Goal: Information Seeking & Learning: Learn about a topic

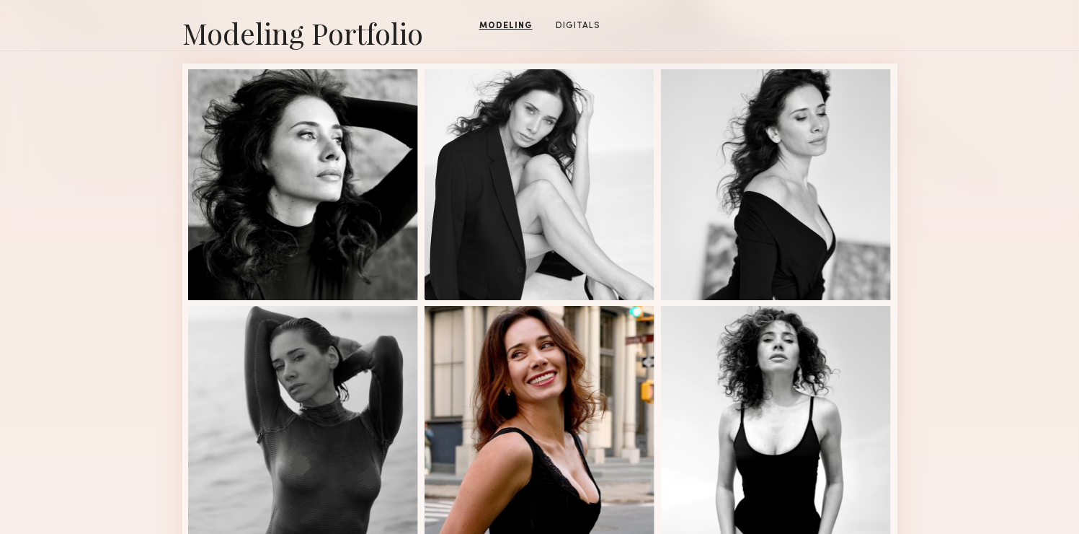
scroll to position [546, 0]
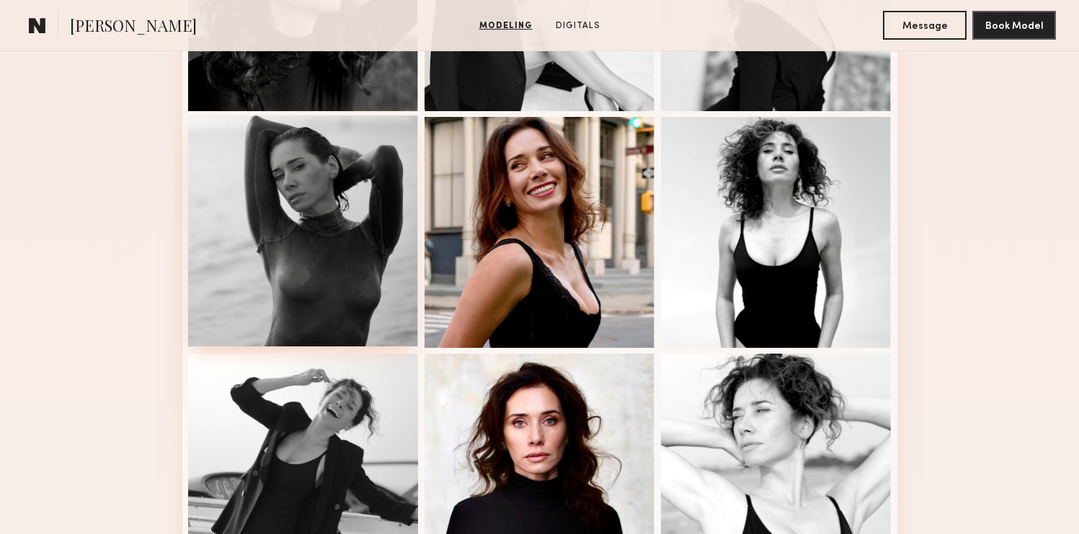
click at [239, 229] on div at bounding box center [303, 230] width 231 height 231
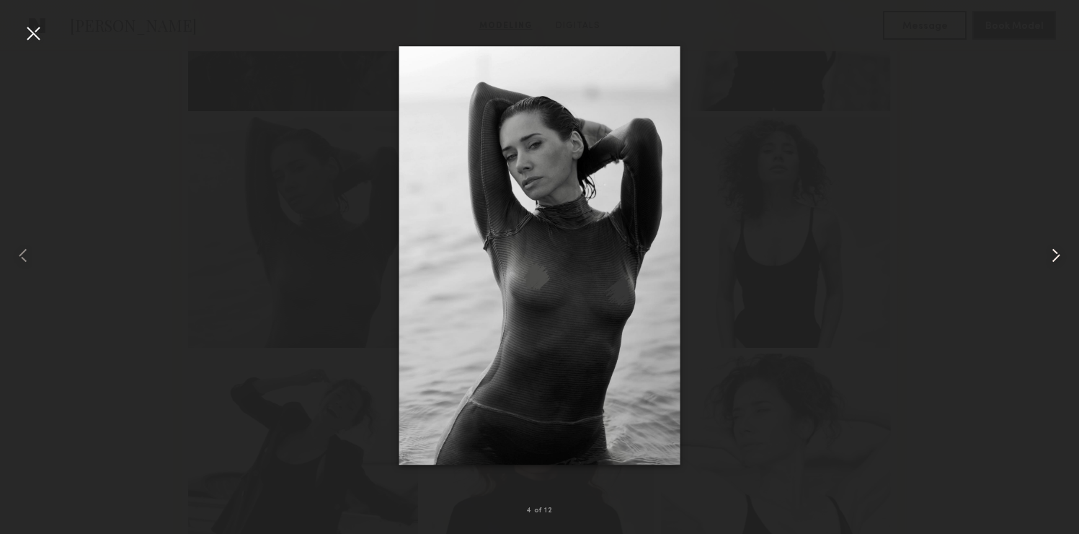
click at [1056, 263] on common-icon at bounding box center [1056, 255] width 23 height 23
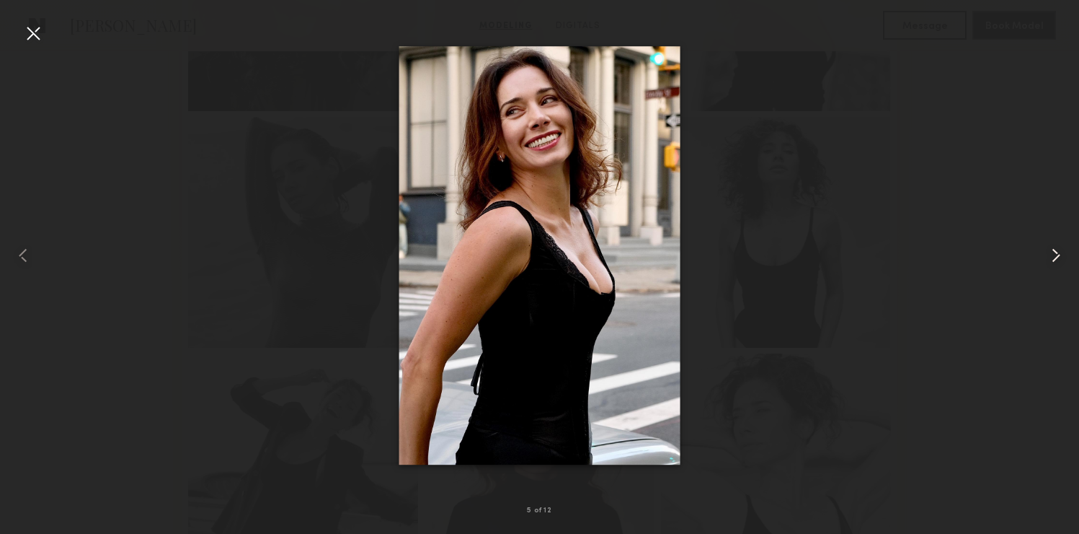
click at [1053, 262] on common-icon at bounding box center [1056, 255] width 23 height 23
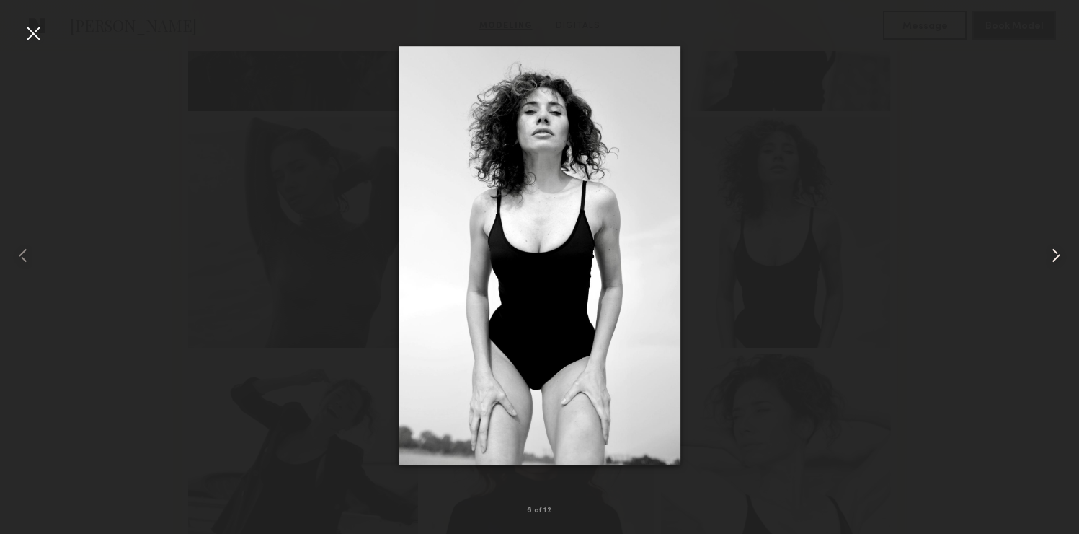
click at [1053, 262] on common-icon at bounding box center [1056, 255] width 23 height 23
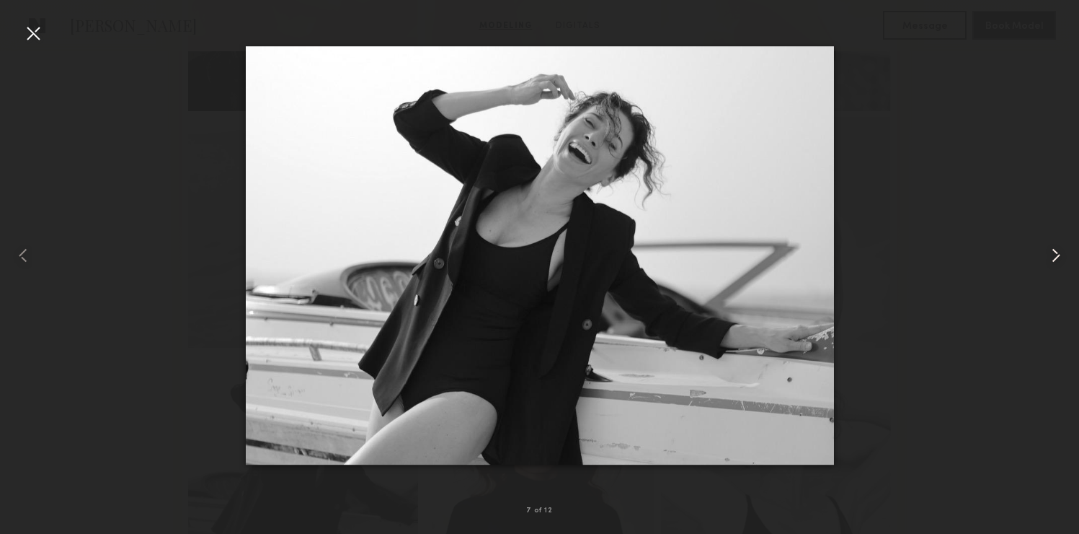
click at [1052, 262] on common-icon at bounding box center [1056, 255] width 23 height 23
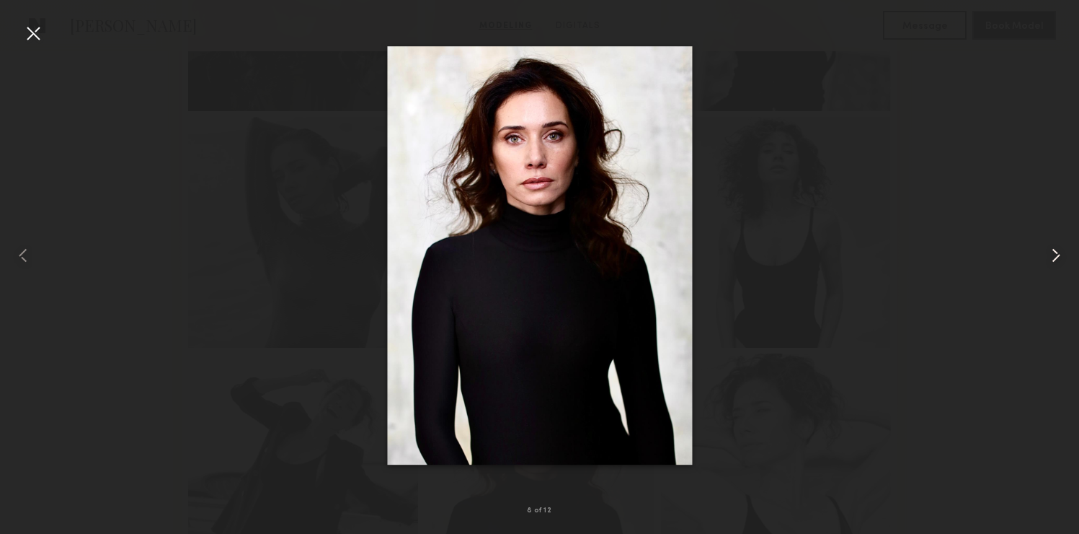
click at [1052, 262] on common-icon at bounding box center [1056, 255] width 23 height 23
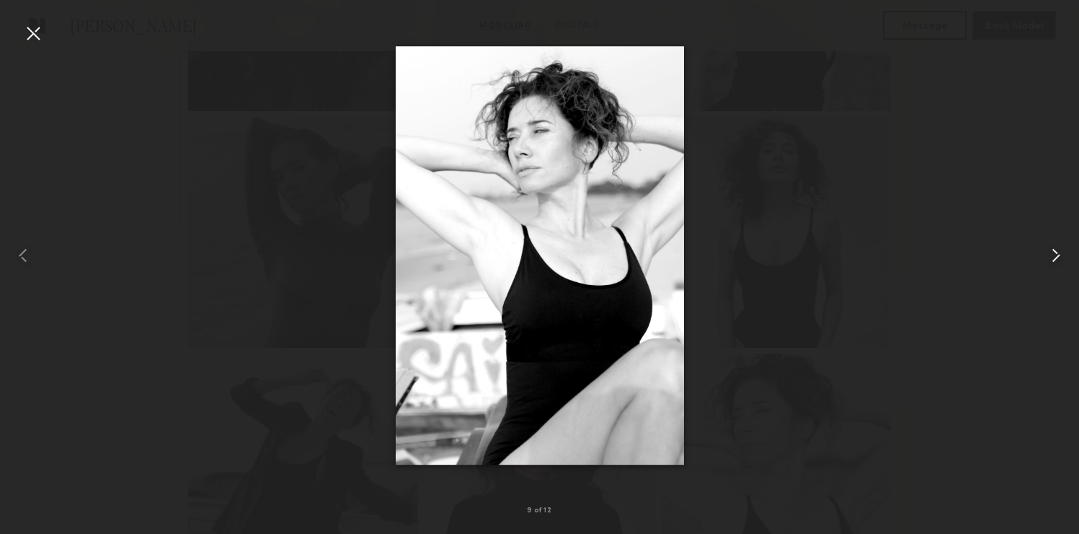
click at [1052, 262] on common-icon at bounding box center [1056, 255] width 23 height 23
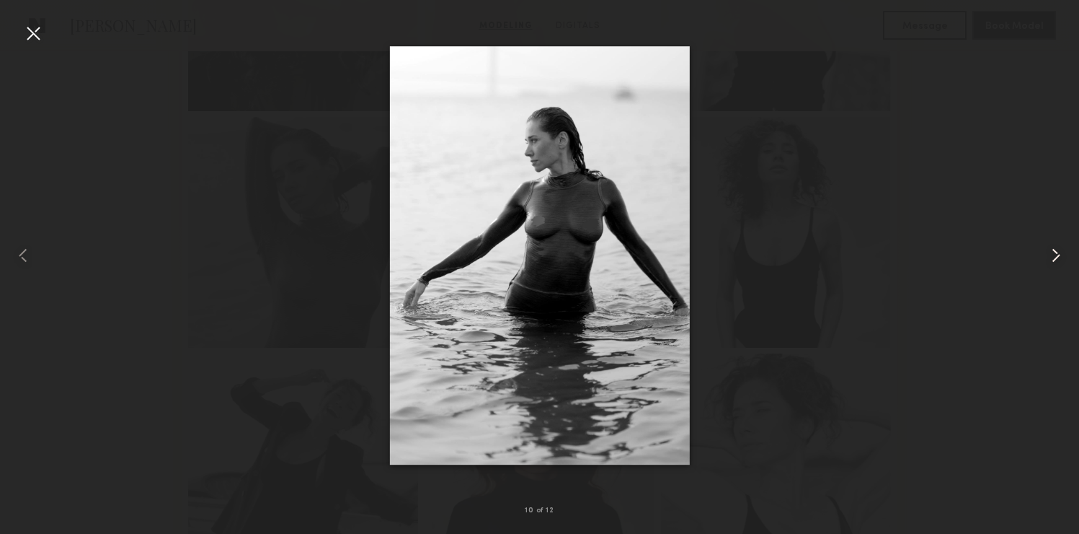
click at [1052, 262] on common-icon at bounding box center [1056, 255] width 23 height 23
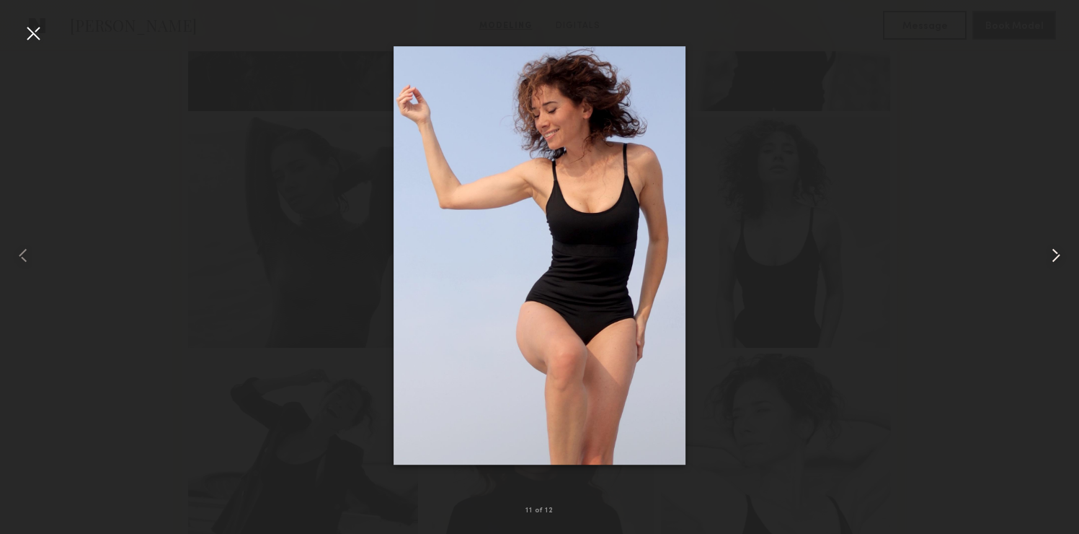
click at [1052, 262] on common-icon at bounding box center [1056, 255] width 23 height 23
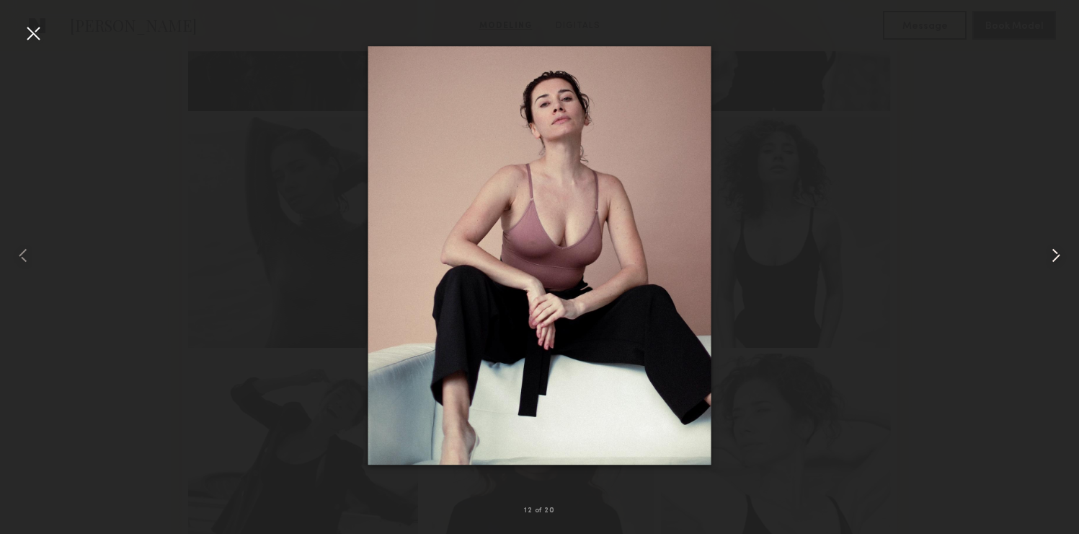
click at [1052, 261] on common-icon at bounding box center [1056, 255] width 23 height 23
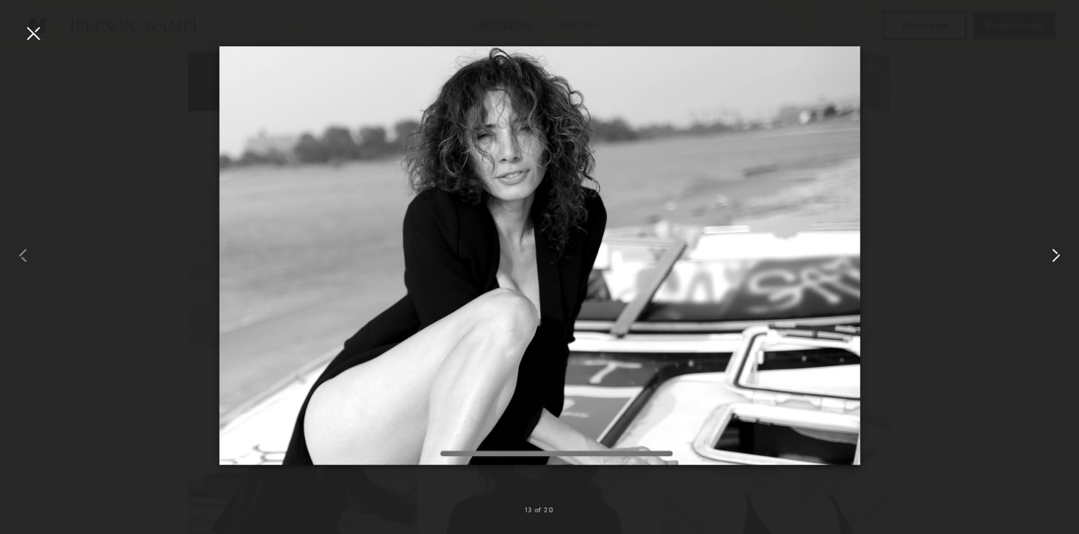
click at [1052, 261] on common-icon at bounding box center [1056, 255] width 23 height 23
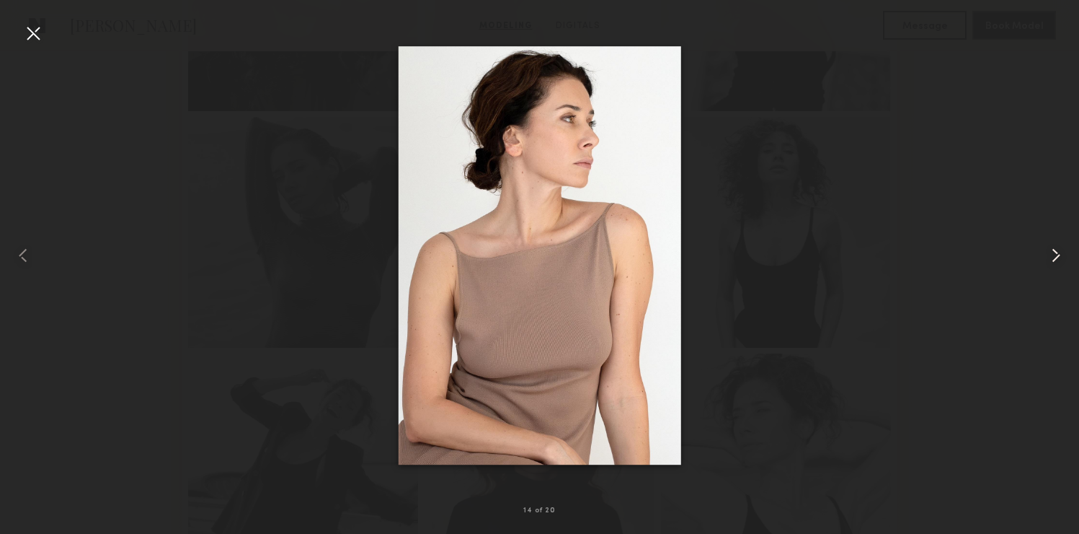
click at [1052, 261] on common-icon at bounding box center [1056, 255] width 23 height 23
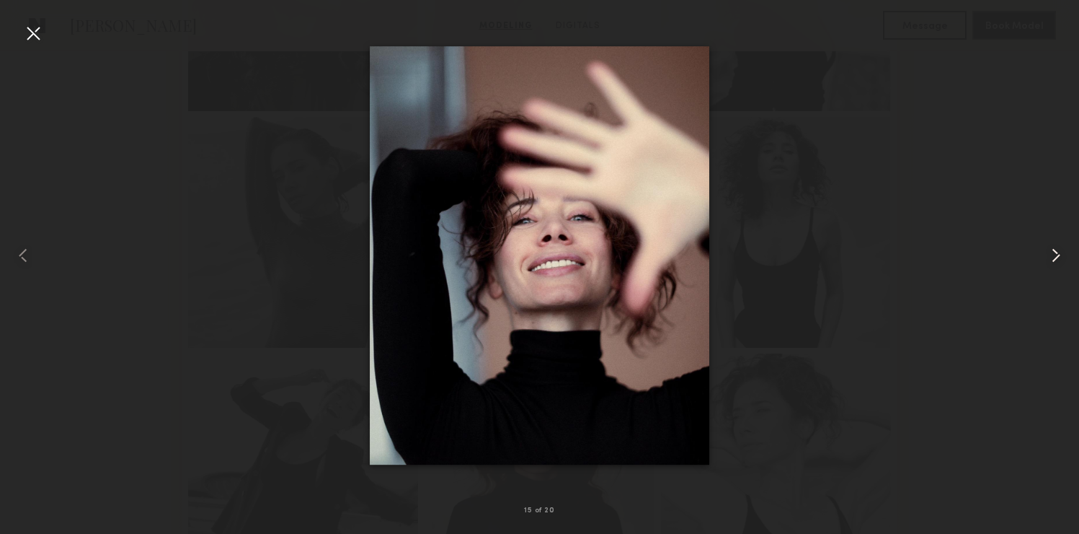
click at [1052, 261] on common-icon at bounding box center [1056, 255] width 23 height 23
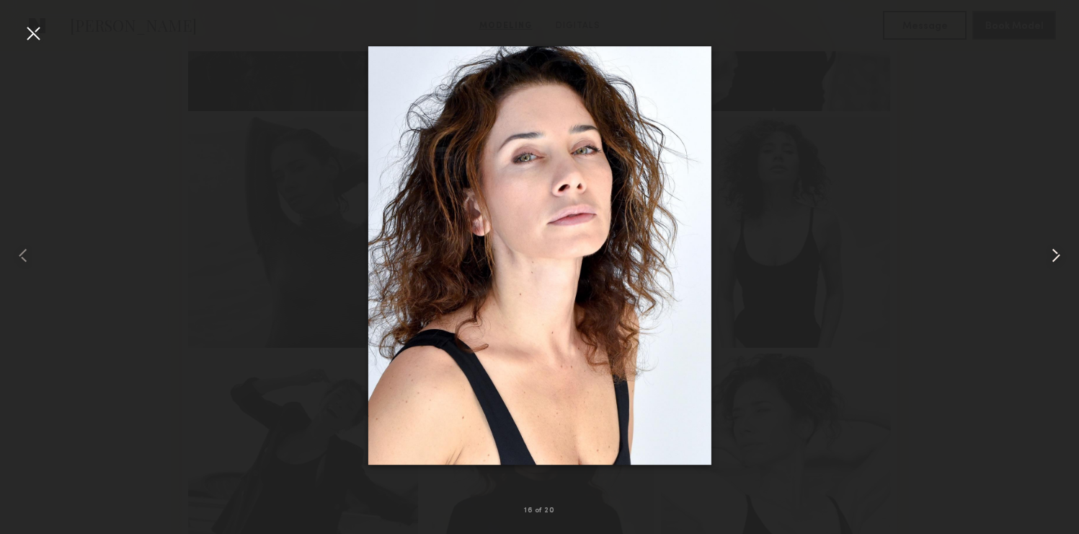
click at [1052, 261] on common-icon at bounding box center [1056, 255] width 23 height 23
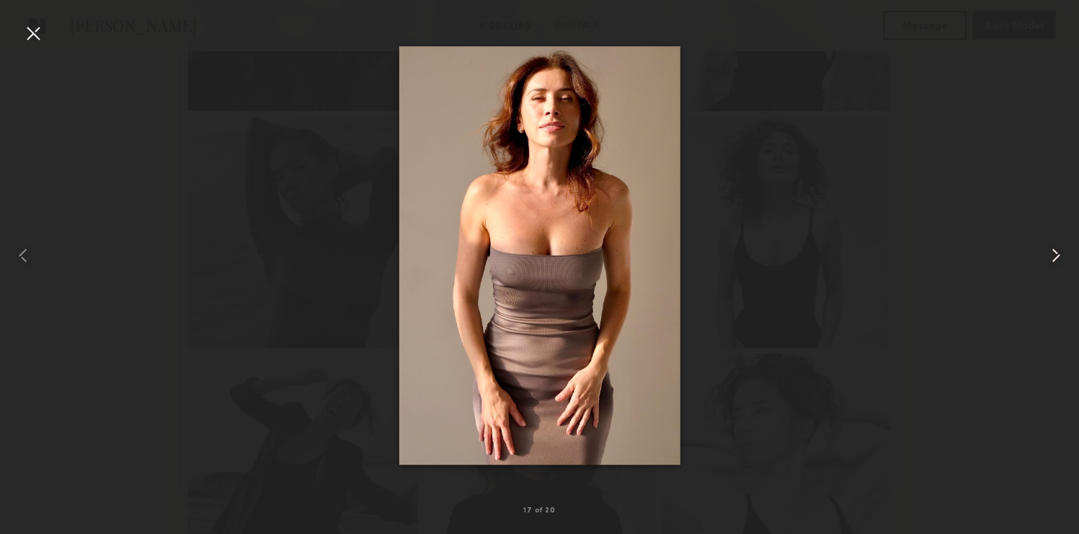
click at [1052, 261] on common-icon at bounding box center [1056, 255] width 23 height 23
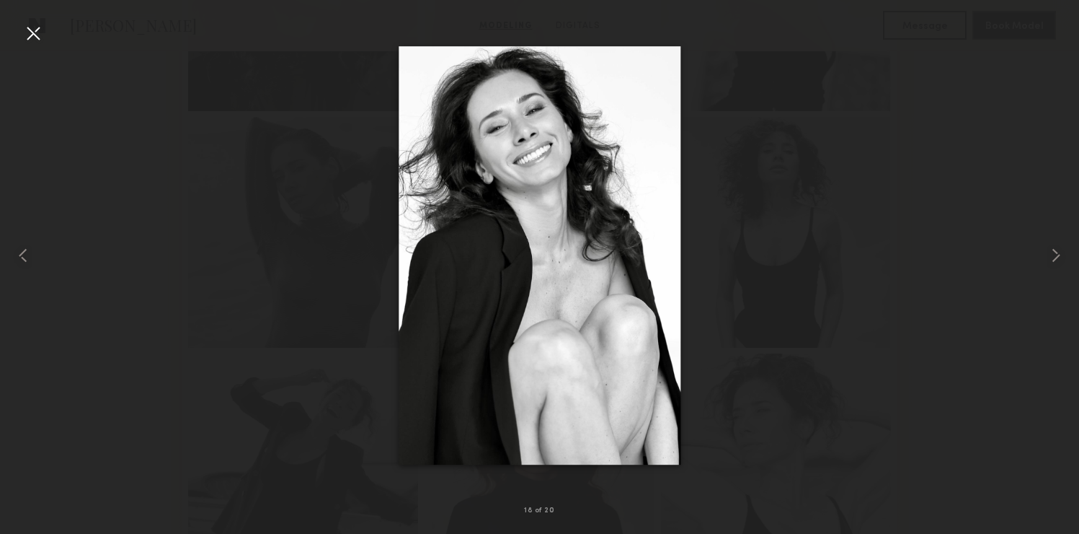
click at [32, 38] on div at bounding box center [33, 33] width 23 height 23
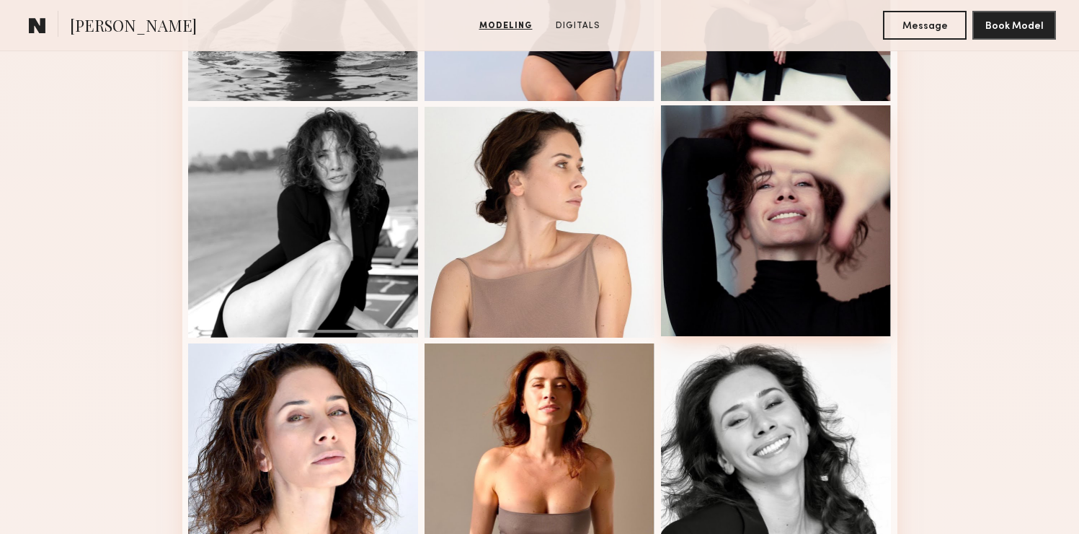
scroll to position [1510, 0]
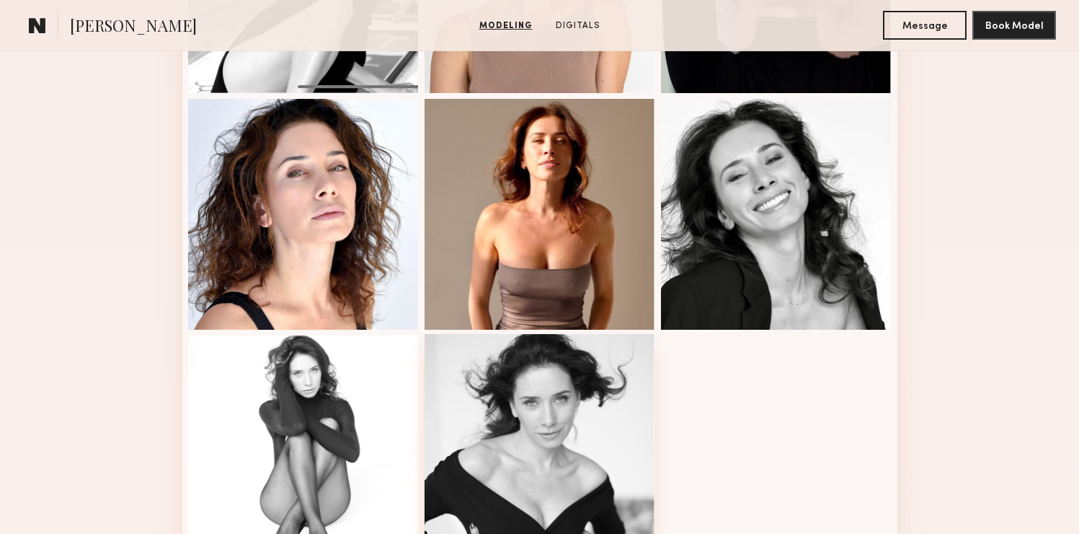
click at [508, 430] on div at bounding box center [540, 449] width 231 height 231
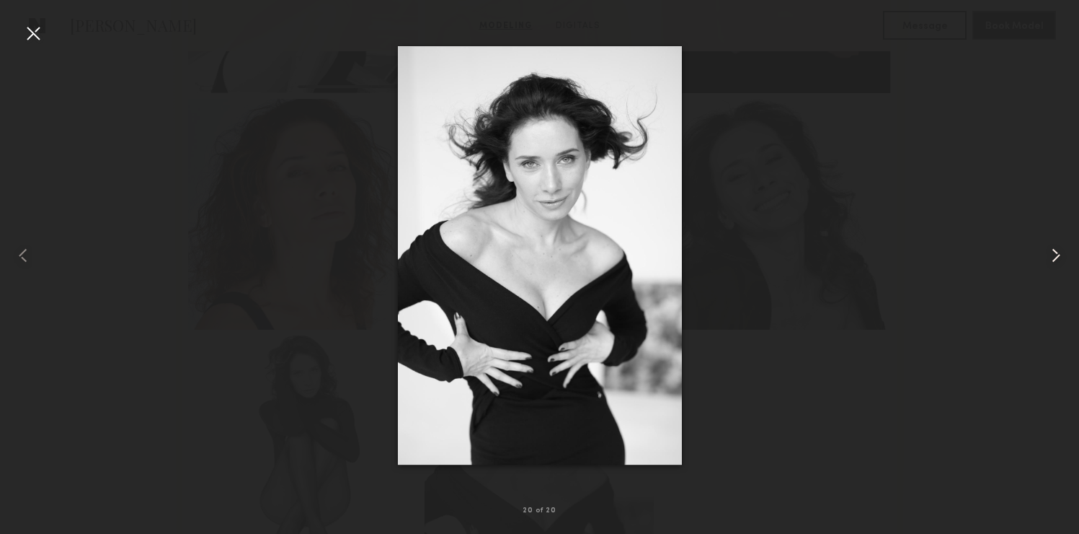
click at [1056, 263] on common-icon at bounding box center [1056, 255] width 23 height 23
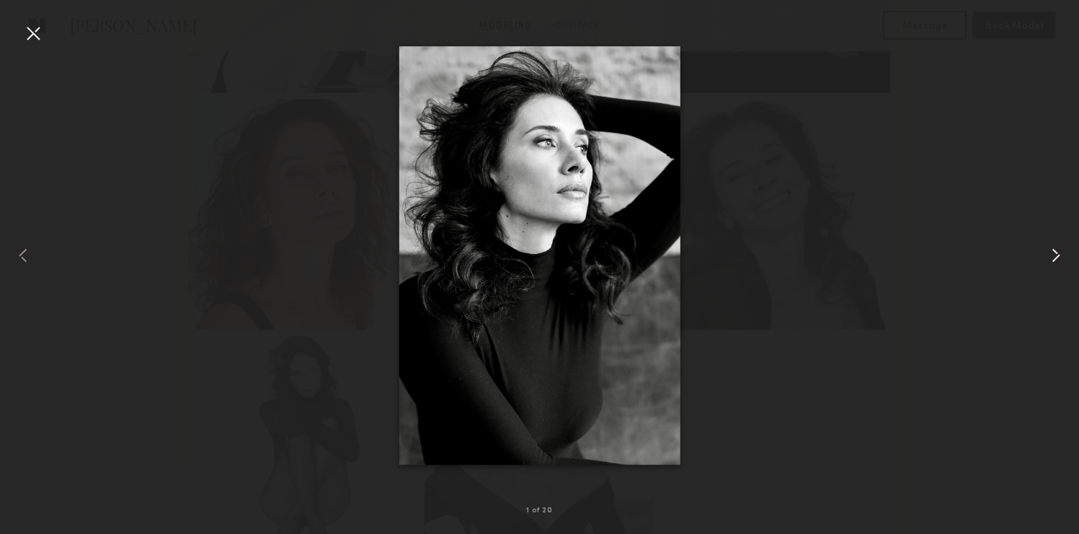
click at [1054, 262] on common-icon at bounding box center [1056, 255] width 23 height 23
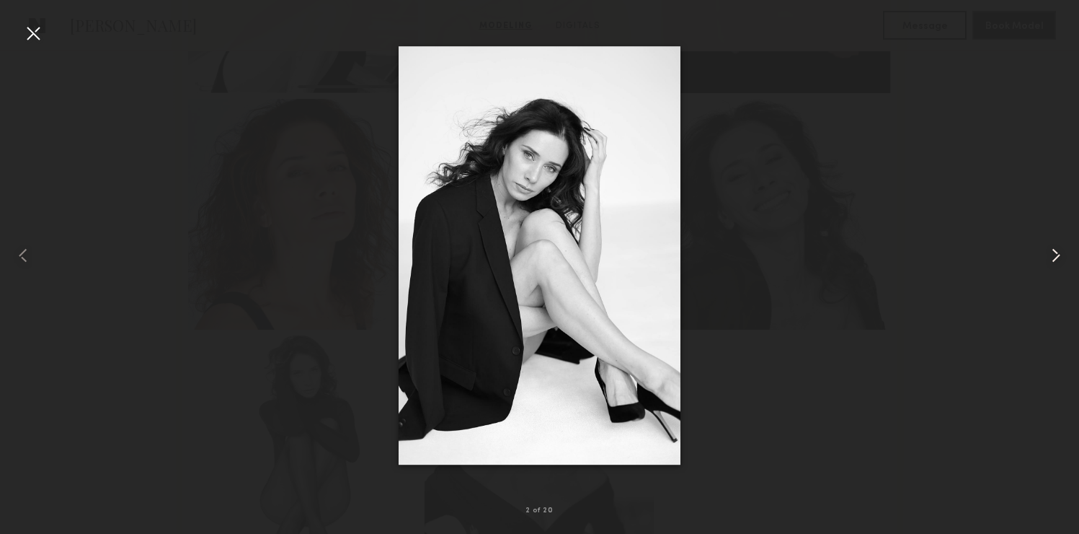
click at [1054, 262] on common-icon at bounding box center [1056, 255] width 23 height 23
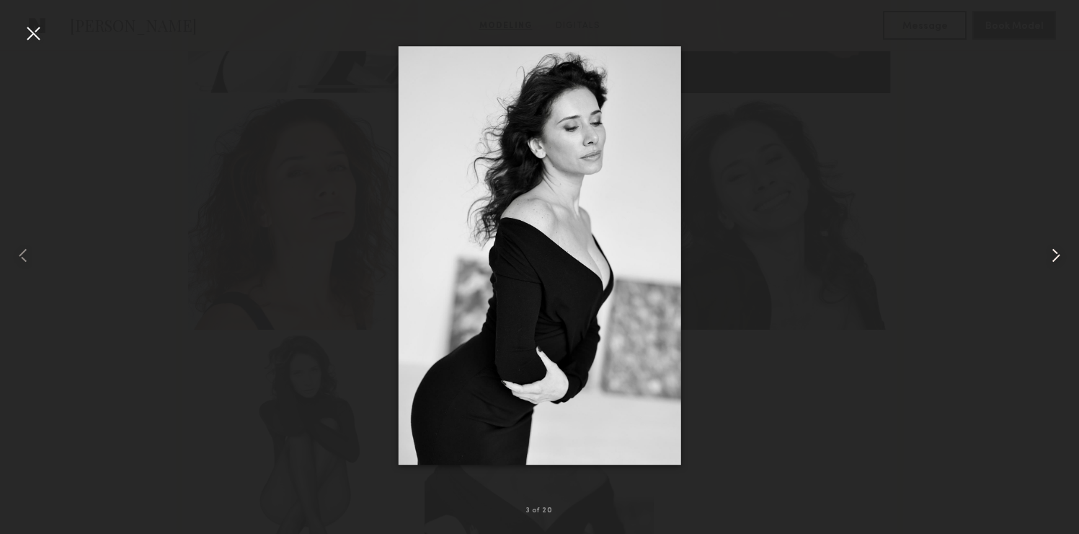
click at [1054, 262] on common-icon at bounding box center [1056, 255] width 23 height 23
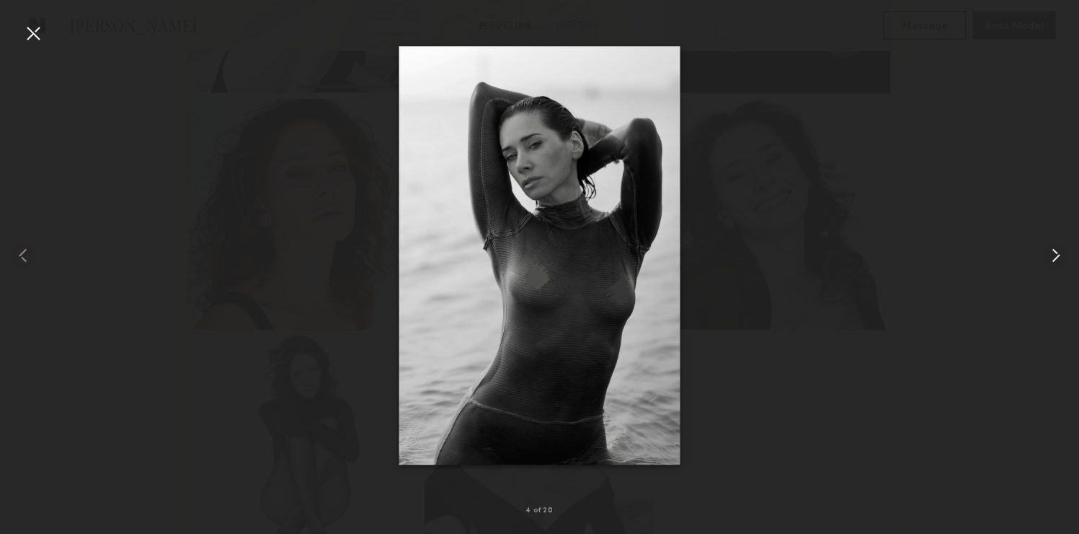
click at [1054, 262] on common-icon at bounding box center [1056, 255] width 23 height 23
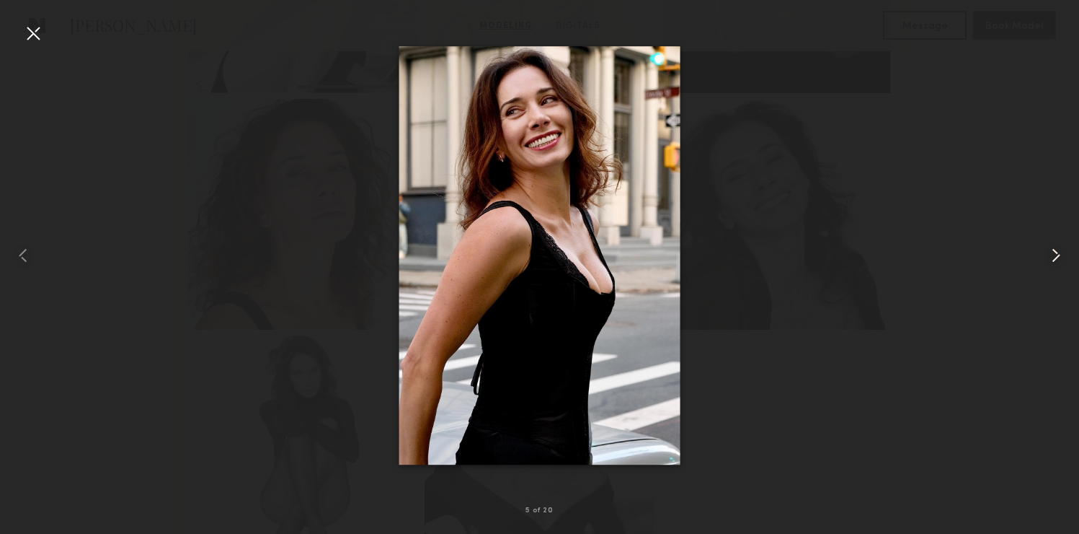
click at [1054, 261] on common-icon at bounding box center [1056, 255] width 23 height 23
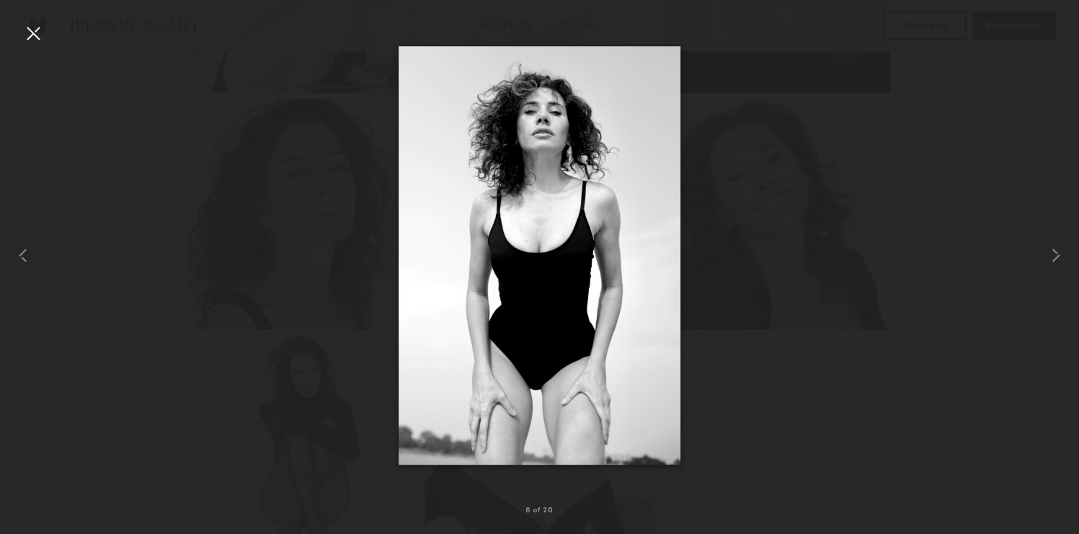
drag, startPoint x: 860, startPoint y: 130, endPoint x: 828, endPoint y: 117, distance: 35.2
click at [860, 130] on div at bounding box center [539, 255] width 1079 height 464
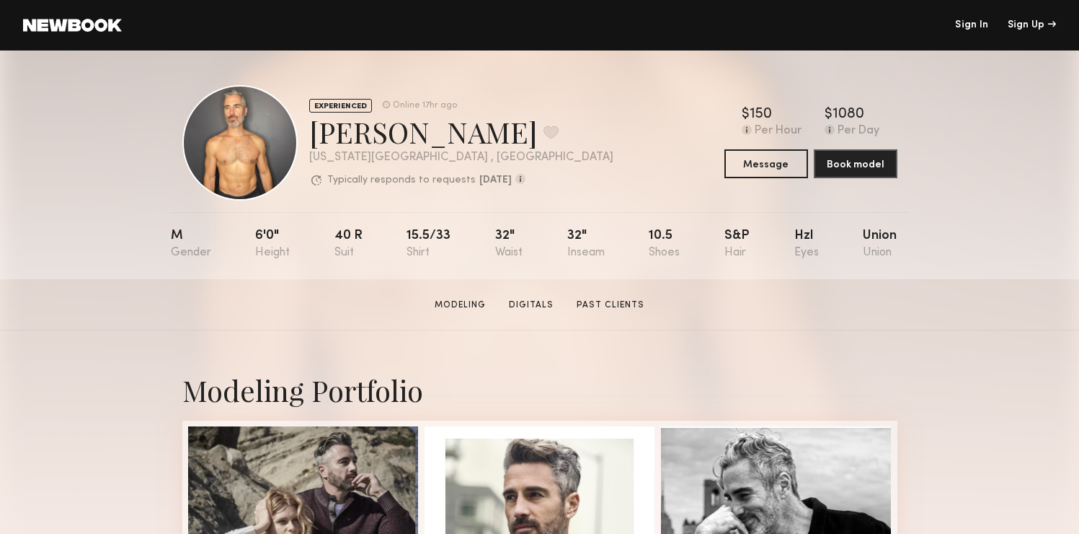
click at [92, 28] on link at bounding box center [72, 25] width 99 height 13
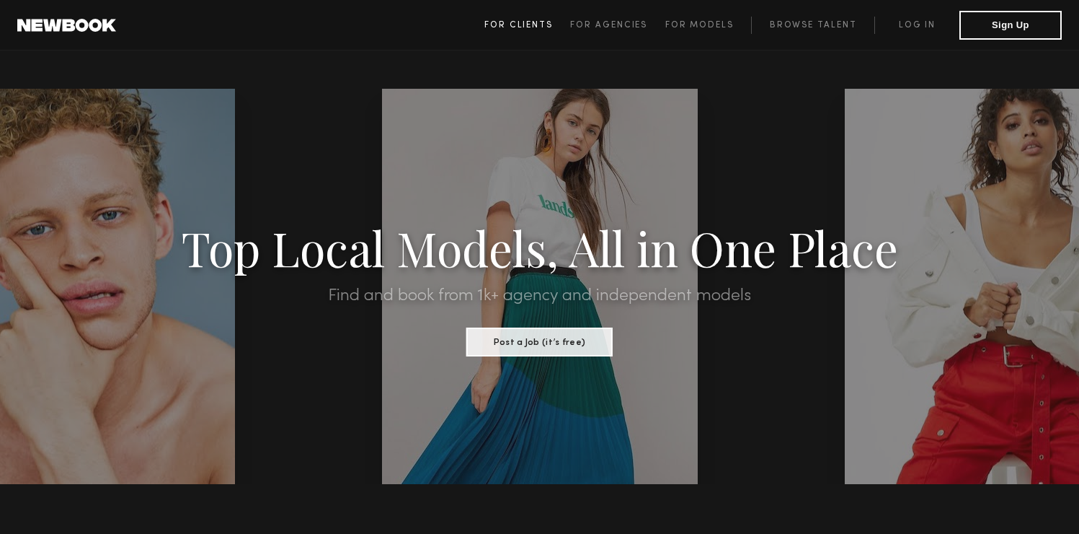
click at [532, 30] on link "For Clients" at bounding box center [528, 25] width 86 height 17
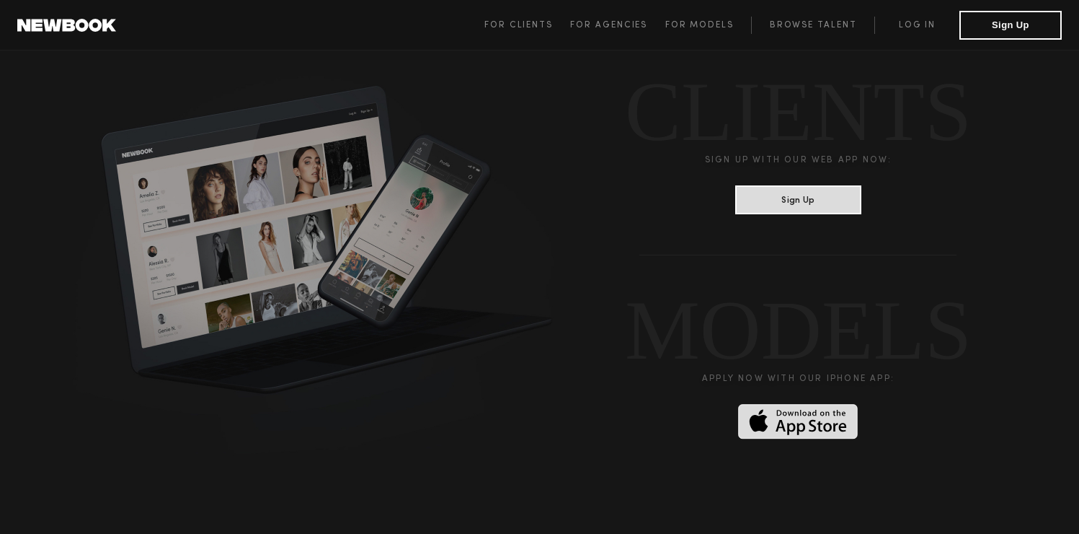
scroll to position [3987, 0]
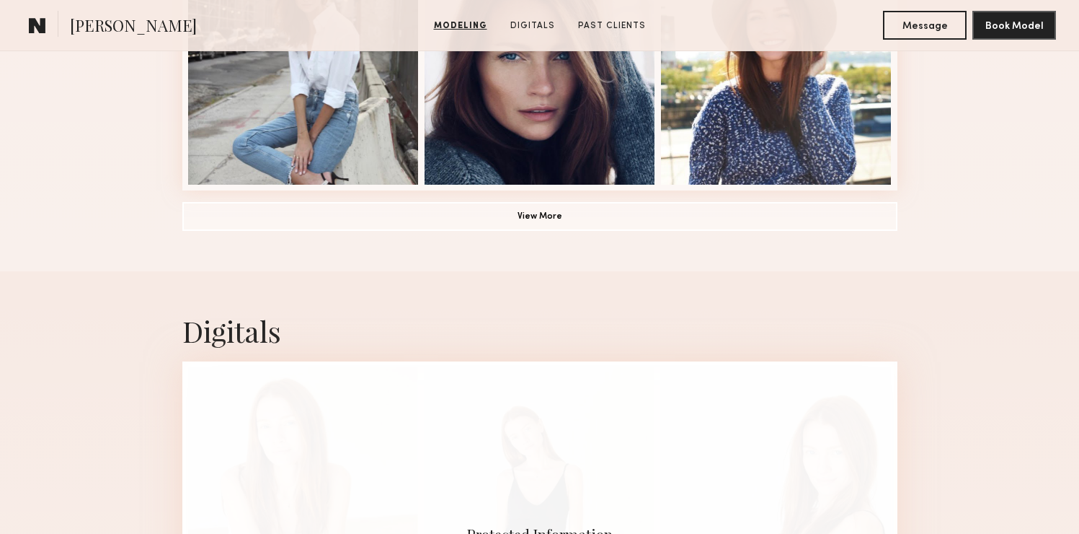
scroll to position [1185, 0]
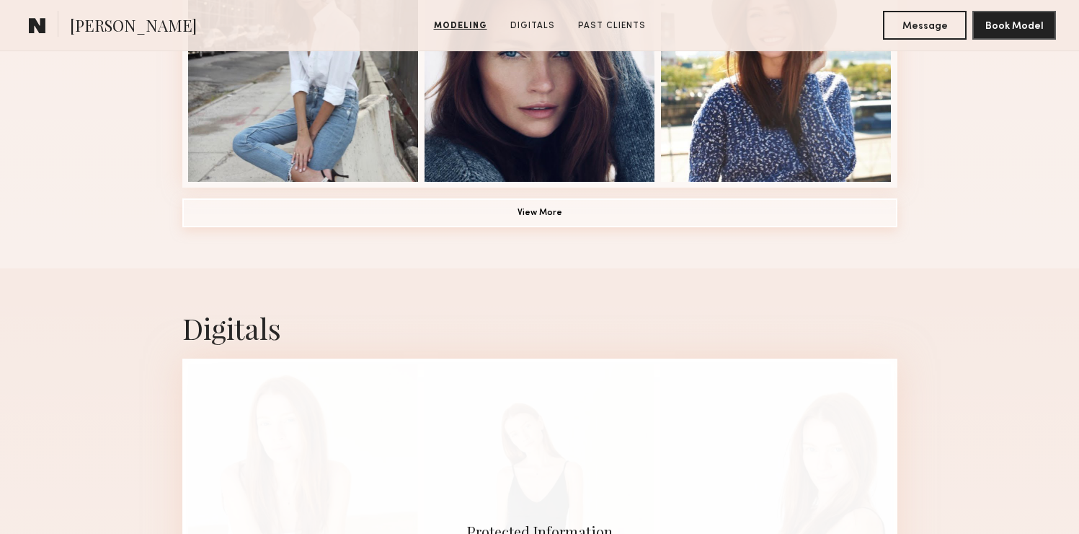
click at [505, 218] on button "View More" at bounding box center [539, 212] width 715 height 29
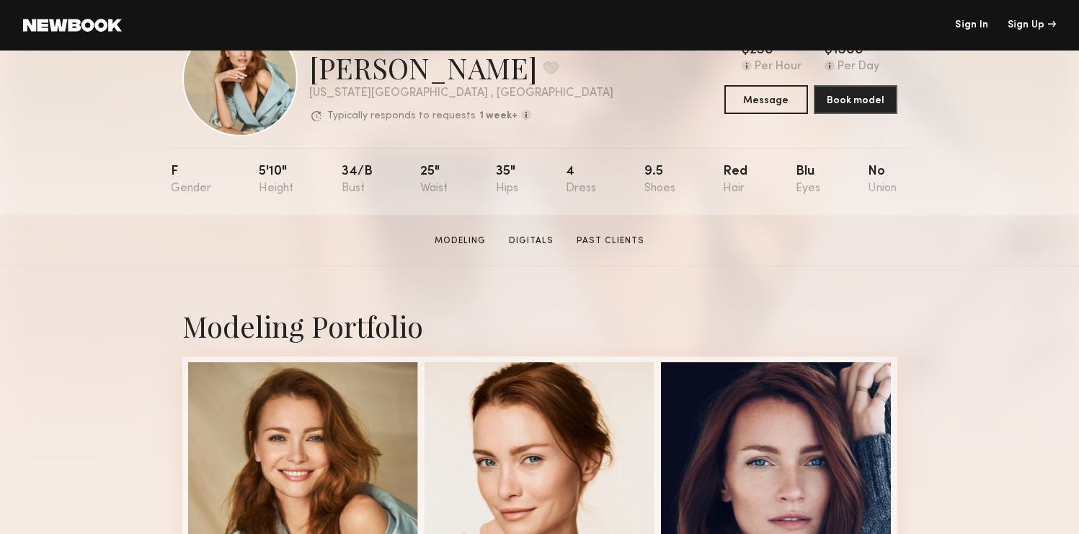
scroll to position [625, 0]
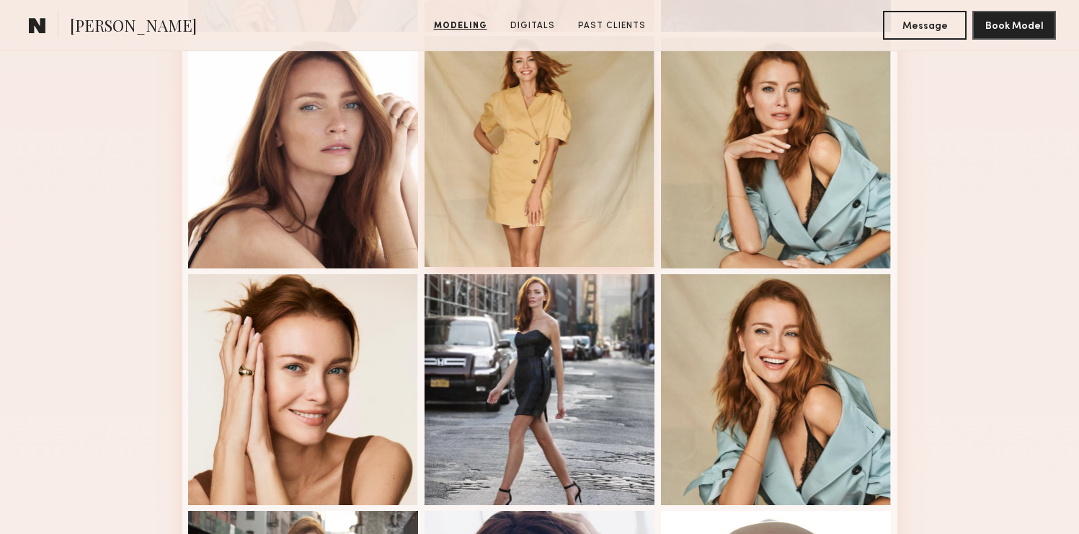
drag, startPoint x: 329, startPoint y: 200, endPoint x: 432, endPoint y: 208, distance: 102.7
click at [329, 200] on div at bounding box center [303, 152] width 231 height 231
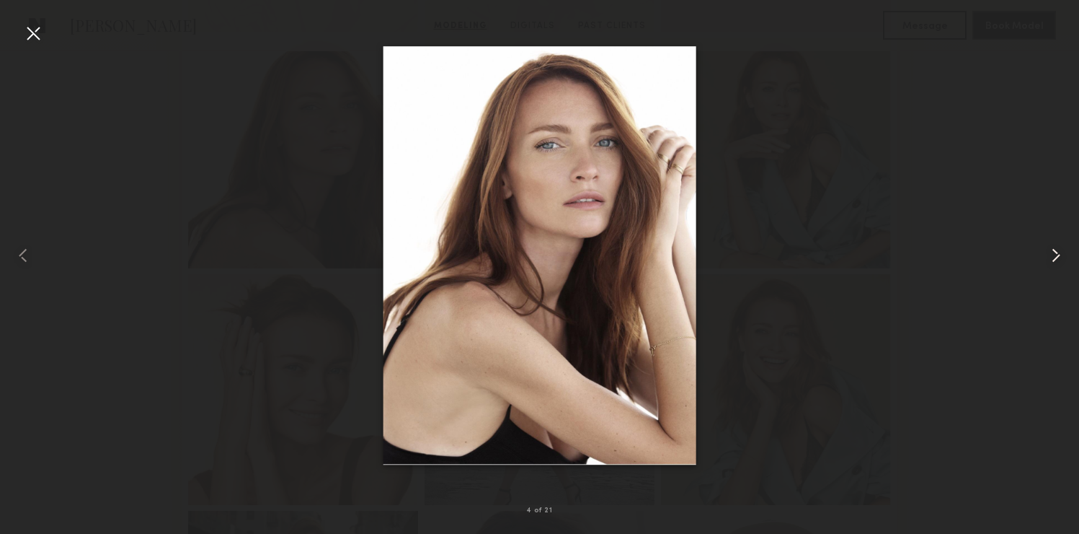
click at [1057, 260] on common-icon at bounding box center [1056, 255] width 23 height 23
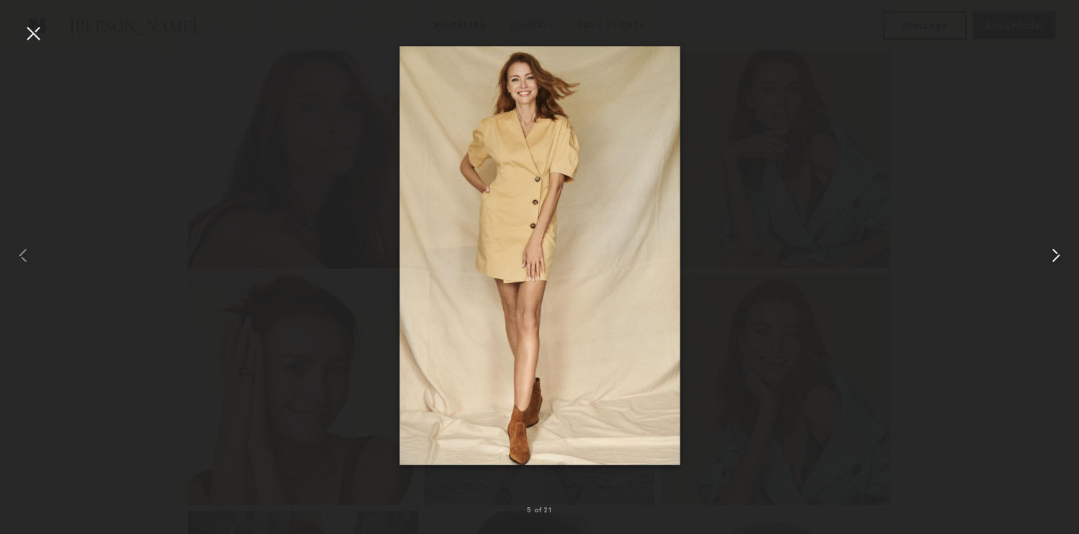
click at [1057, 260] on common-icon at bounding box center [1056, 255] width 23 height 23
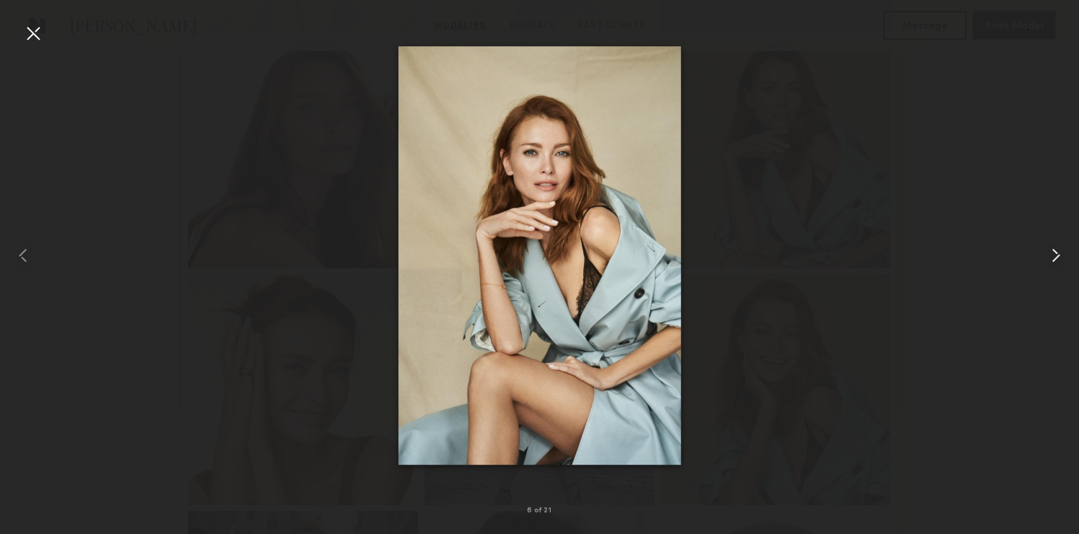
click at [1057, 260] on common-icon at bounding box center [1056, 255] width 23 height 23
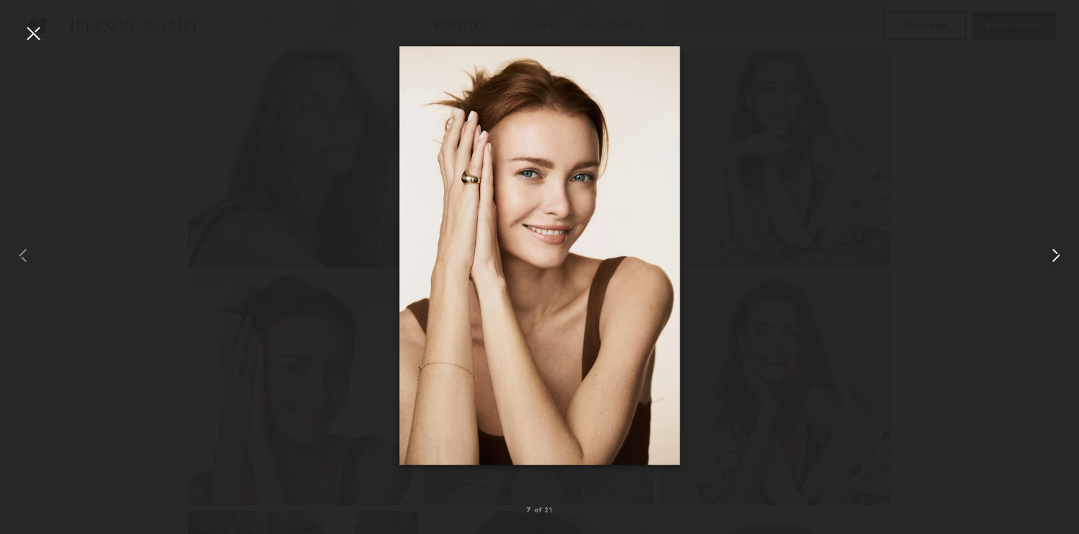
click at [1057, 260] on common-icon at bounding box center [1056, 255] width 23 height 23
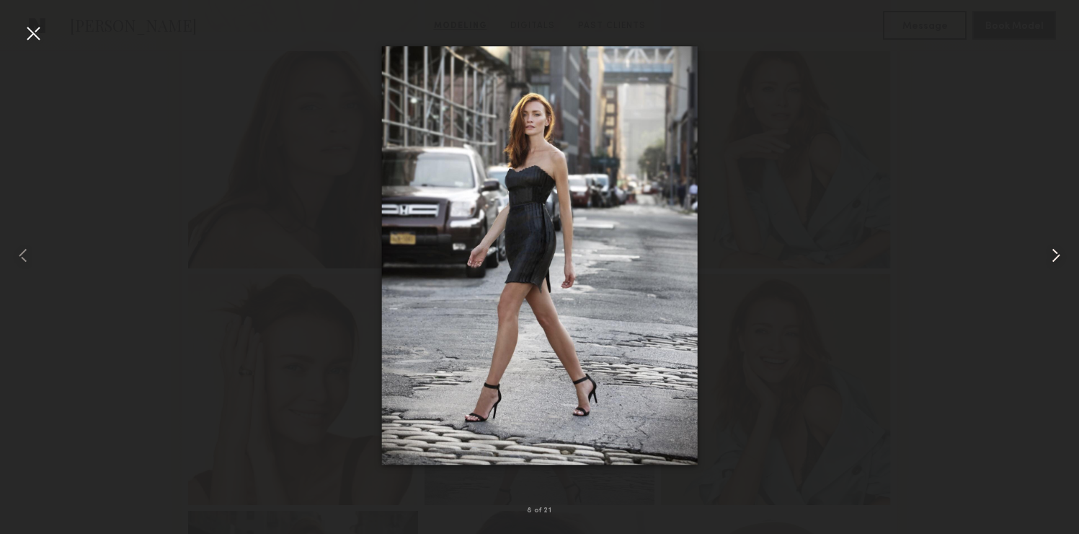
click at [1057, 260] on common-icon at bounding box center [1056, 255] width 23 height 23
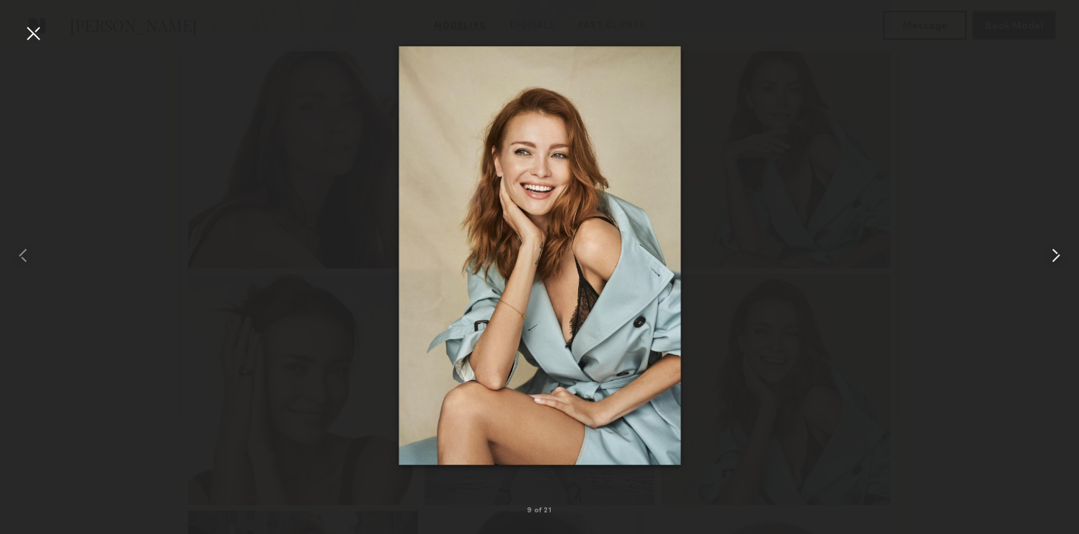
click at [1057, 260] on common-icon at bounding box center [1056, 255] width 23 height 23
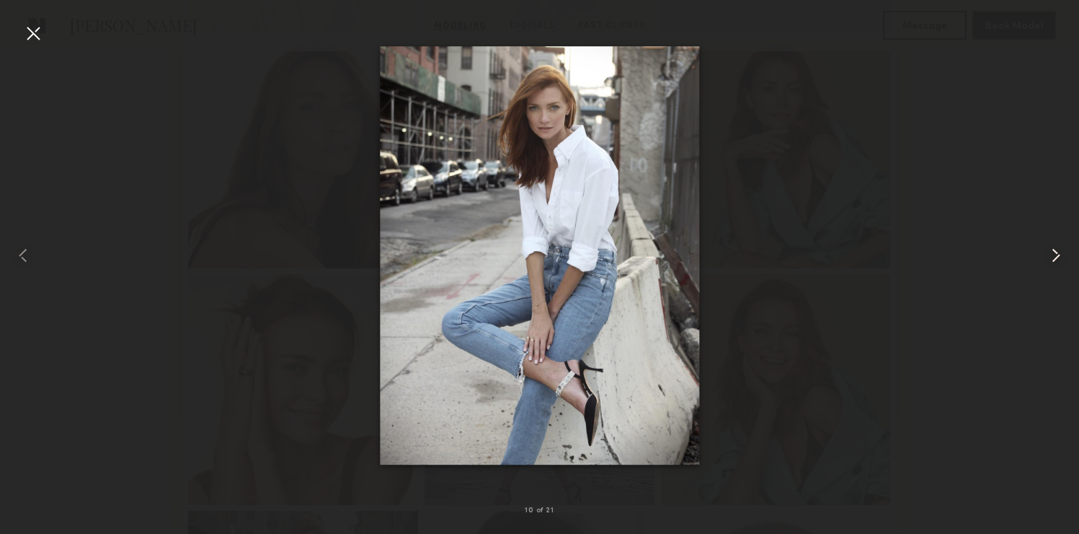
click at [1057, 260] on common-icon at bounding box center [1056, 255] width 23 height 23
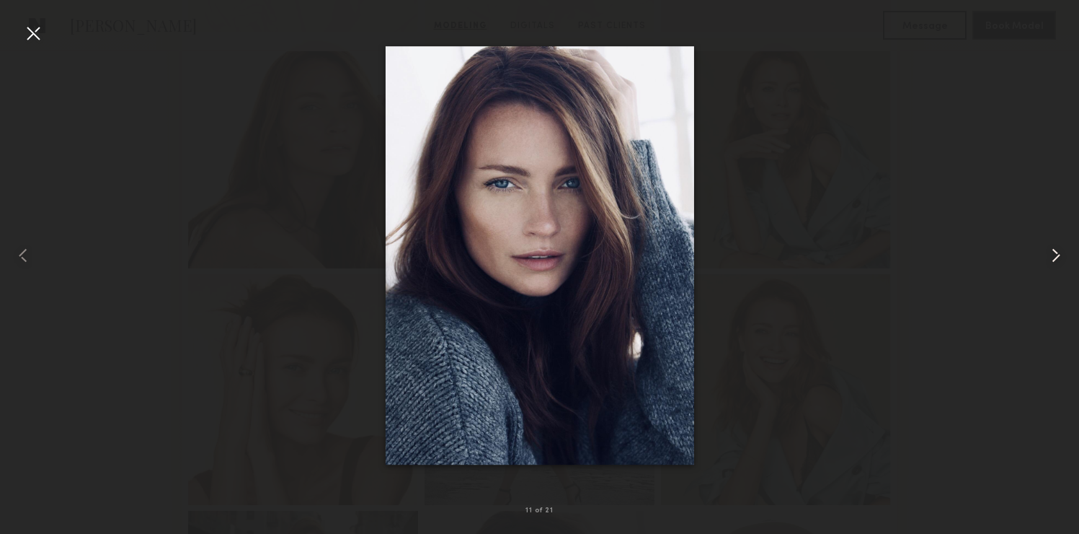
click at [1057, 260] on common-icon at bounding box center [1056, 255] width 23 height 23
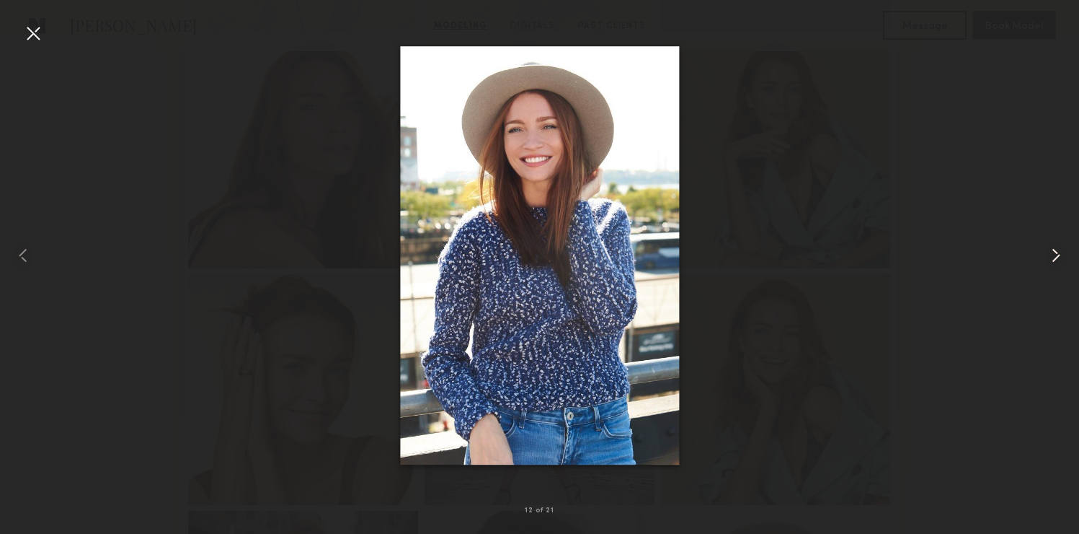
click at [1057, 260] on common-icon at bounding box center [1056, 255] width 23 height 23
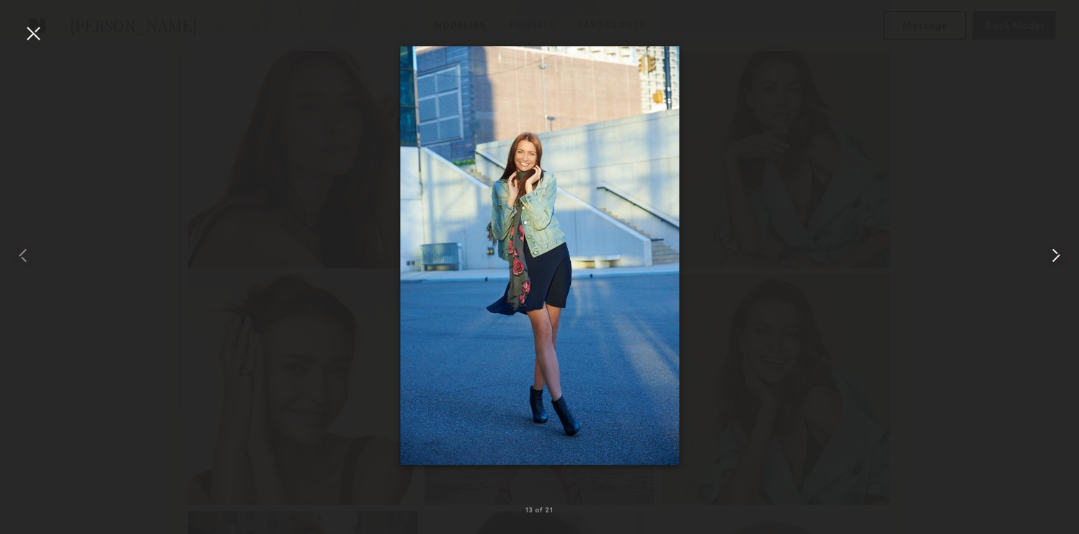
click at [1057, 260] on common-icon at bounding box center [1056, 255] width 23 height 23
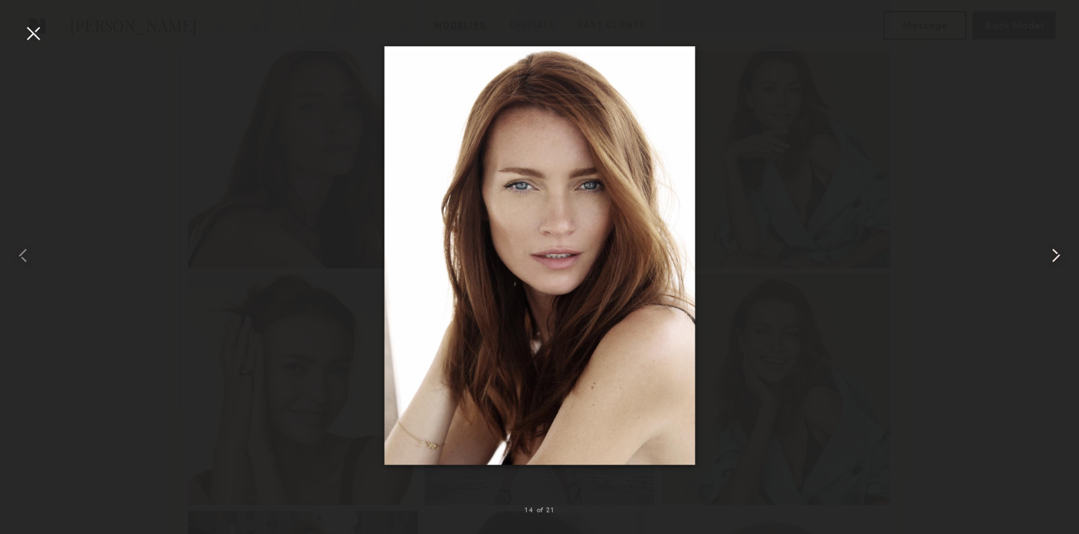
click at [1057, 260] on common-icon at bounding box center [1056, 255] width 23 height 23
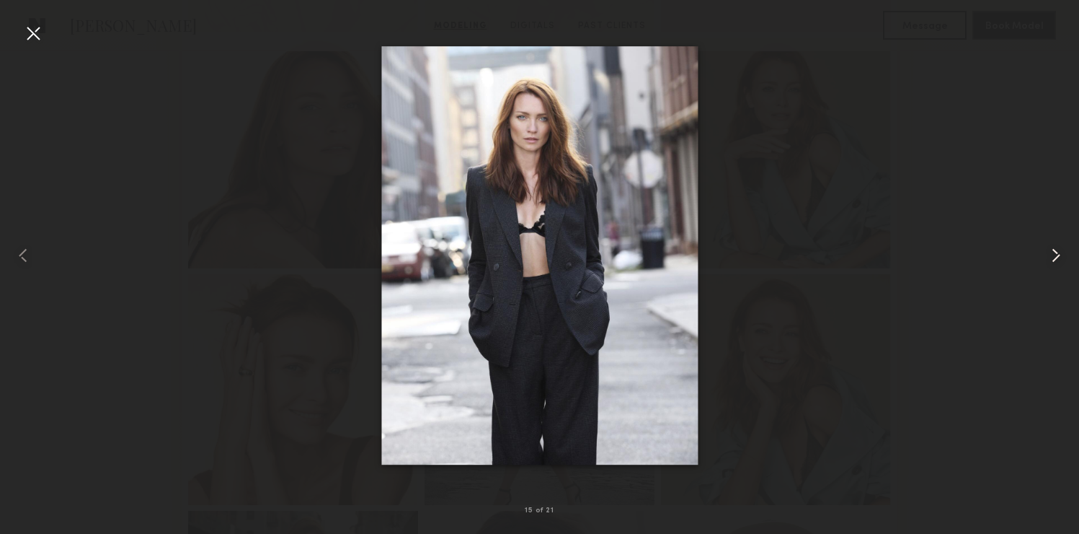
click at [1060, 260] on common-icon at bounding box center [1056, 255] width 23 height 23
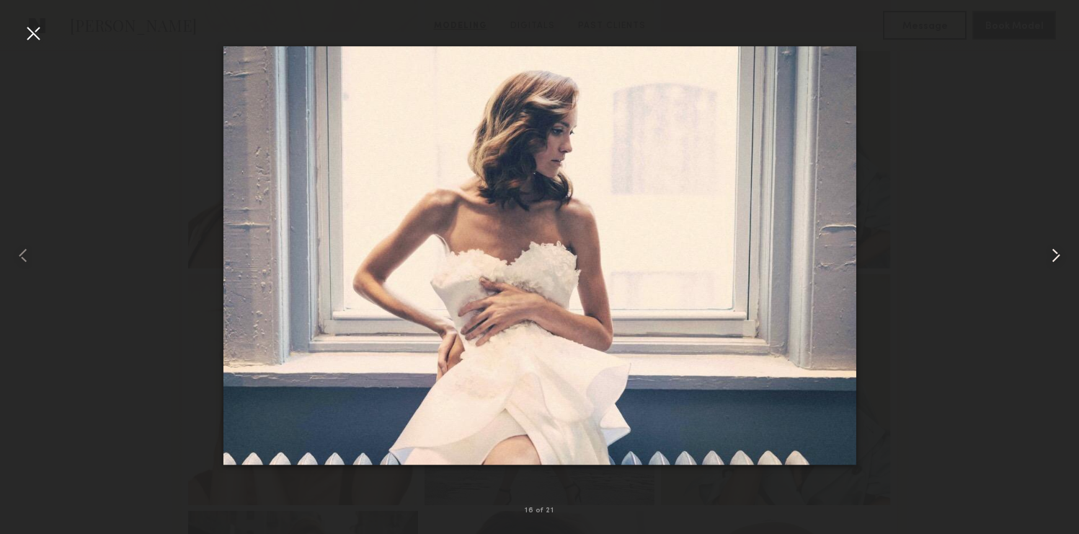
click at [1061, 260] on common-icon at bounding box center [1056, 255] width 23 height 23
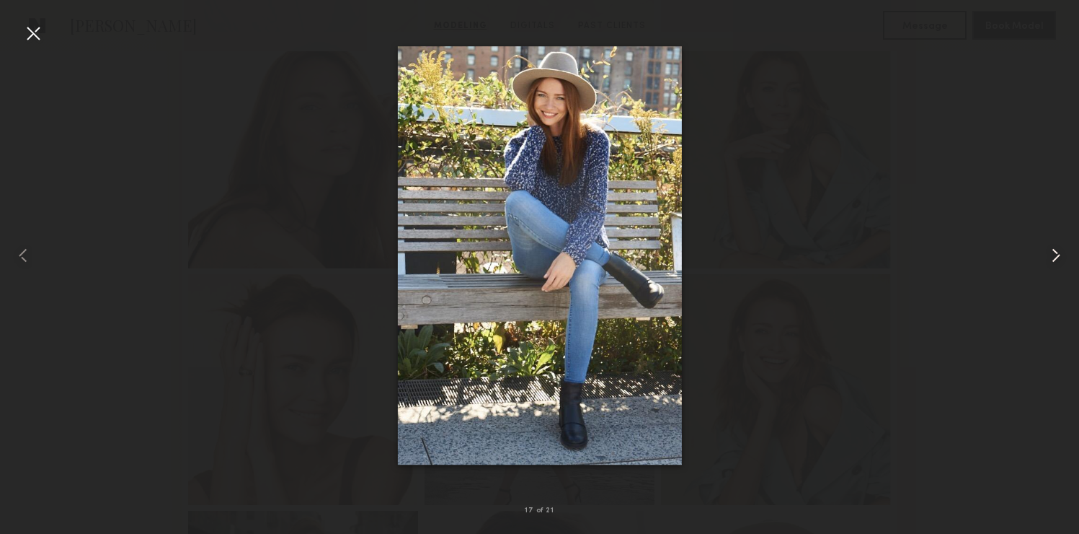
click at [1061, 260] on common-icon at bounding box center [1056, 255] width 23 height 23
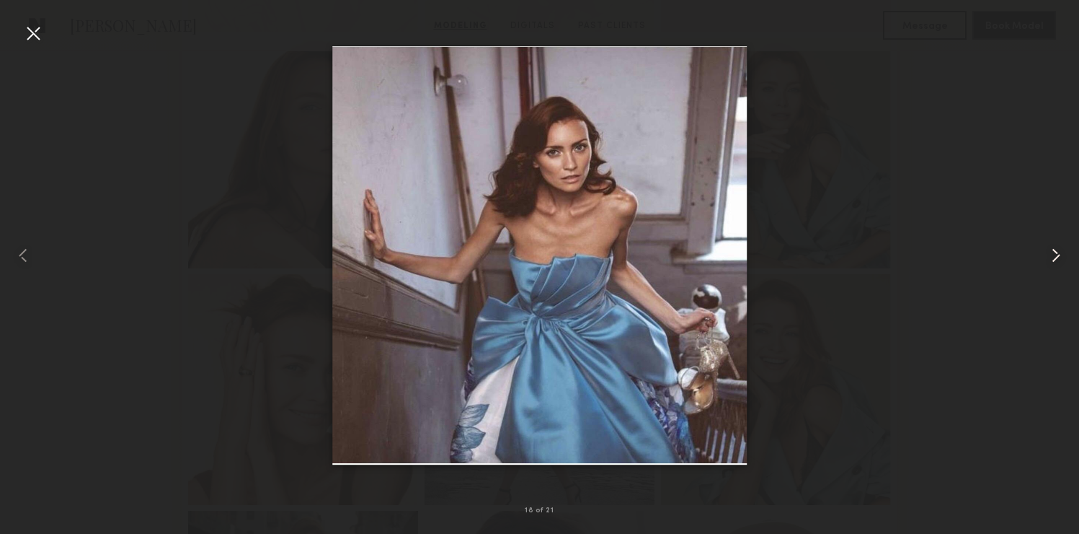
click at [1061, 260] on common-icon at bounding box center [1056, 255] width 23 height 23
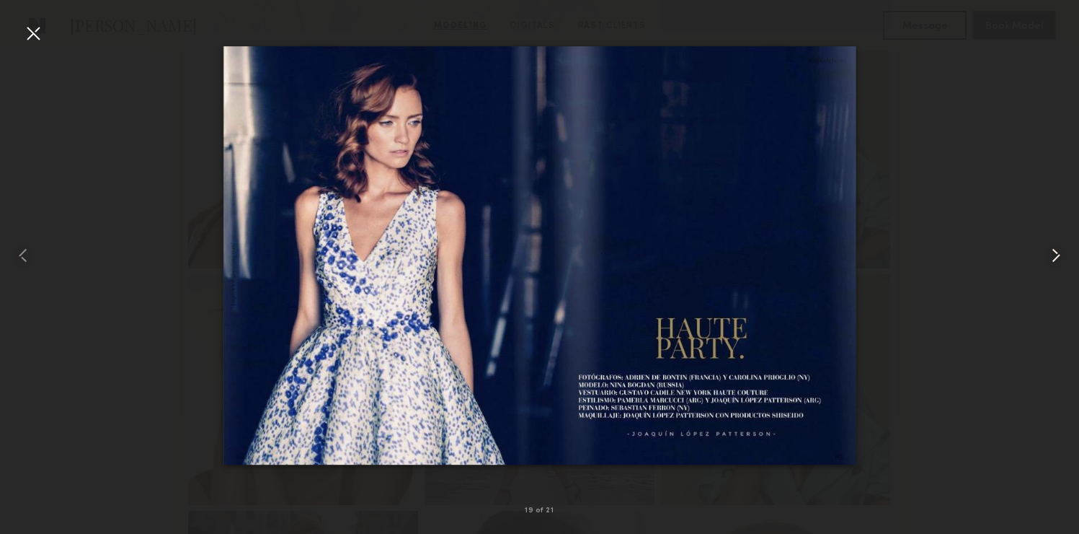
click at [1061, 260] on common-icon at bounding box center [1056, 255] width 23 height 23
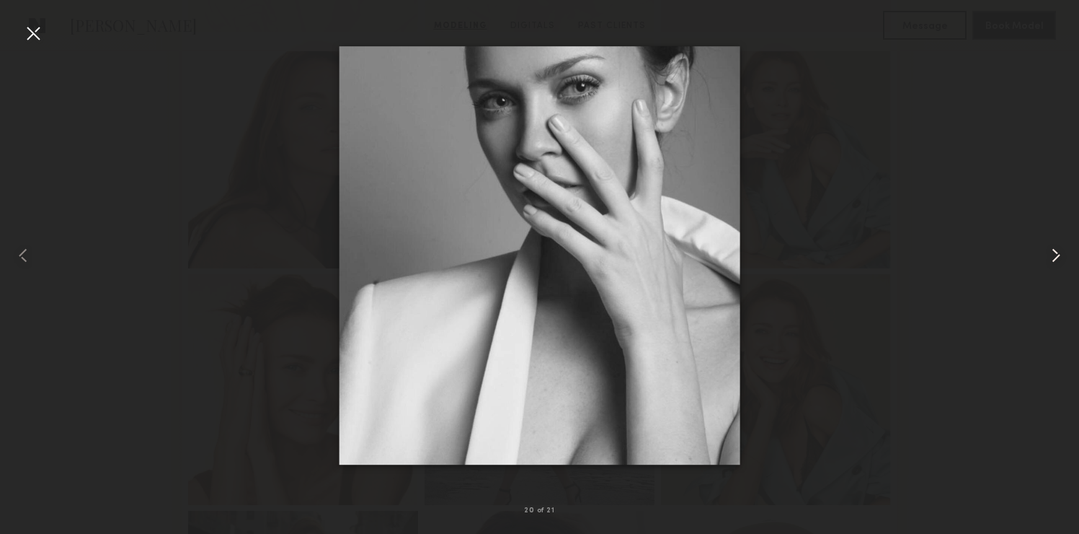
click at [1061, 260] on common-icon at bounding box center [1056, 255] width 23 height 23
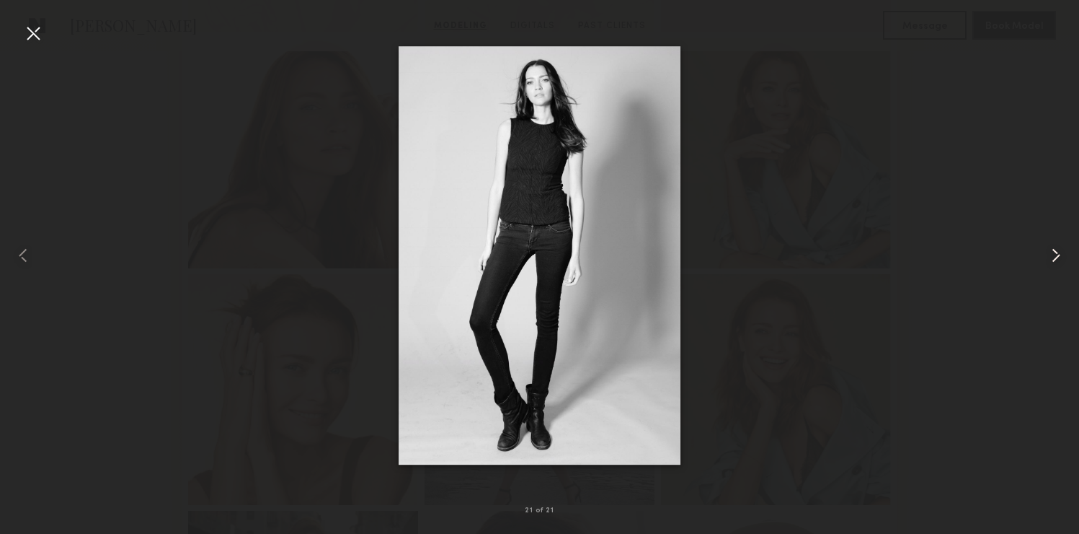
click at [1061, 260] on common-icon at bounding box center [1056, 255] width 23 height 23
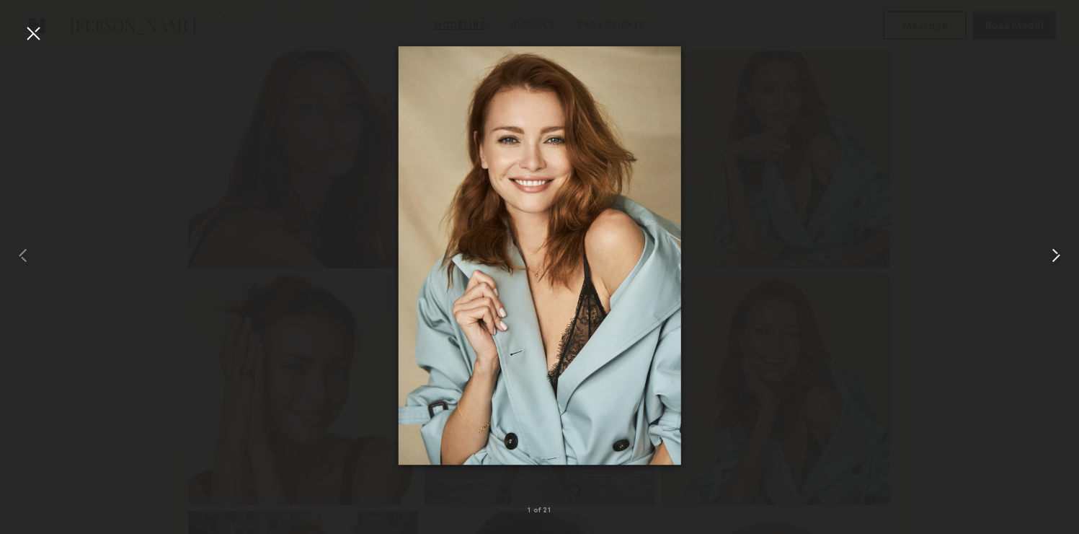
click at [1061, 260] on common-icon at bounding box center [1056, 255] width 23 height 23
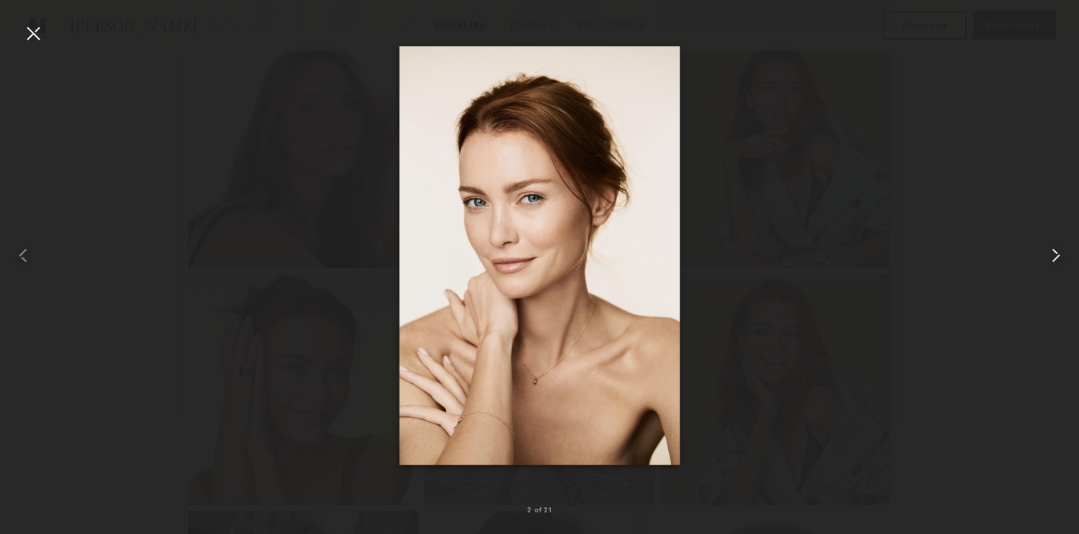
click at [1061, 260] on common-icon at bounding box center [1056, 255] width 23 height 23
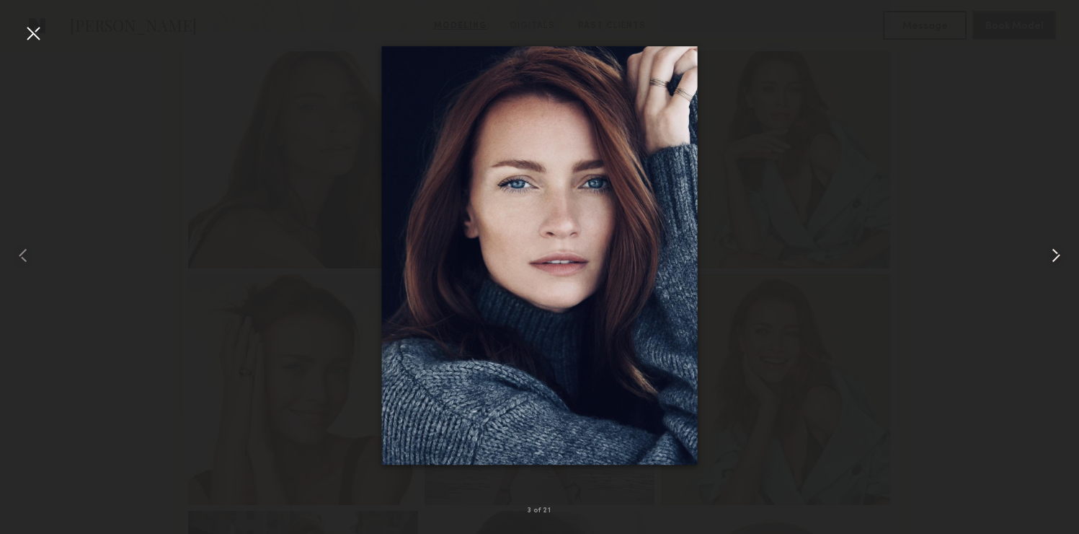
click at [1061, 260] on common-icon at bounding box center [1056, 255] width 23 height 23
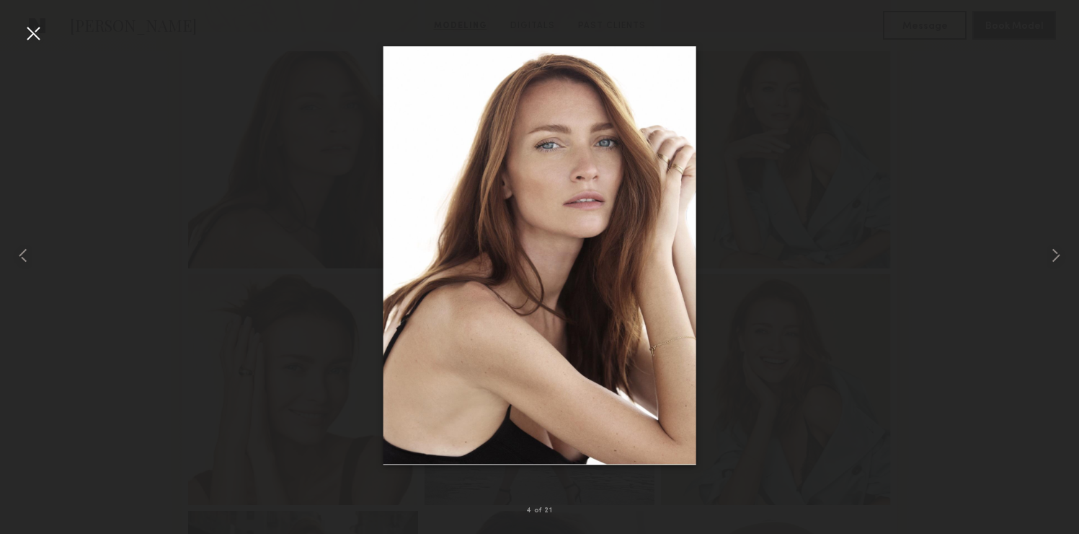
click at [29, 34] on div at bounding box center [33, 33] width 23 height 23
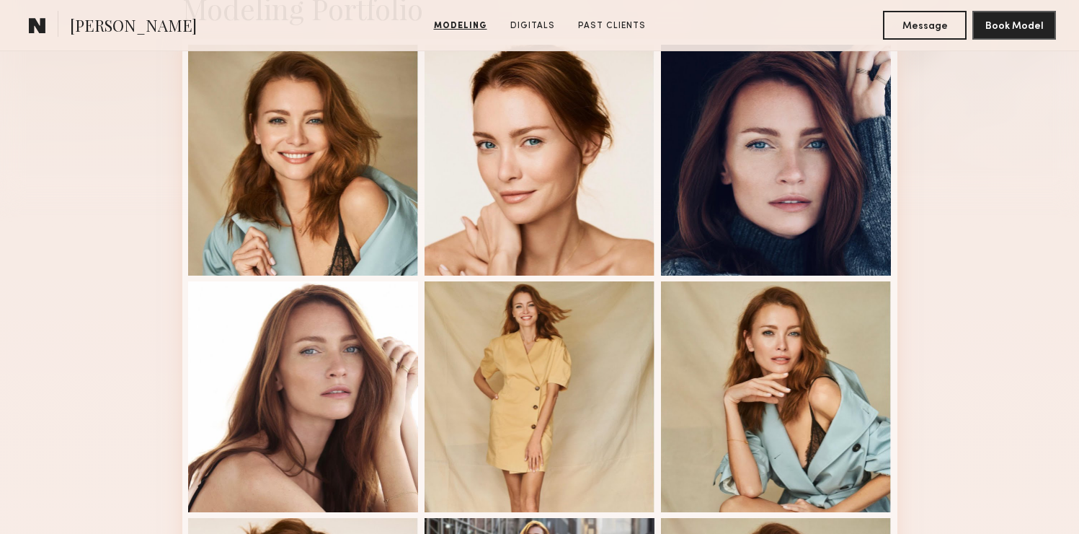
scroll to position [0, 0]
